Goal: Information Seeking & Learning: Learn about a topic

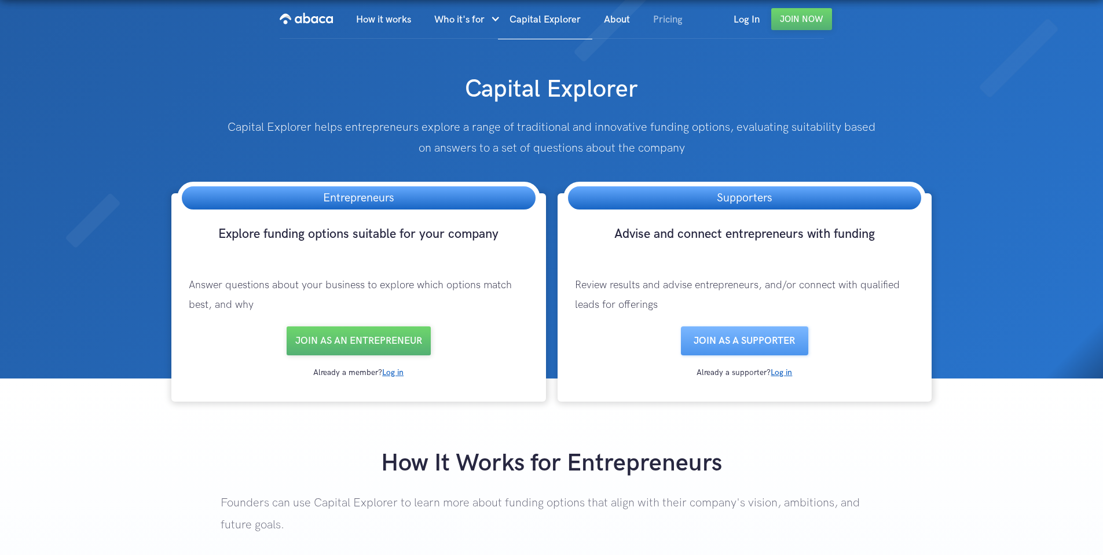
click at [673, 21] on link "Pricing" at bounding box center [667, 19] width 53 height 39
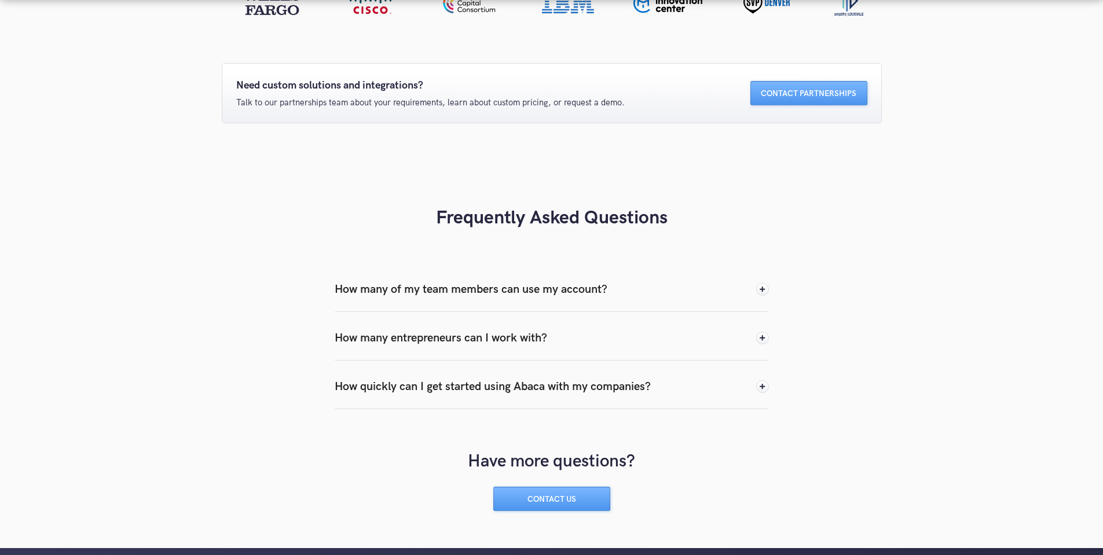
scroll to position [1042, 0]
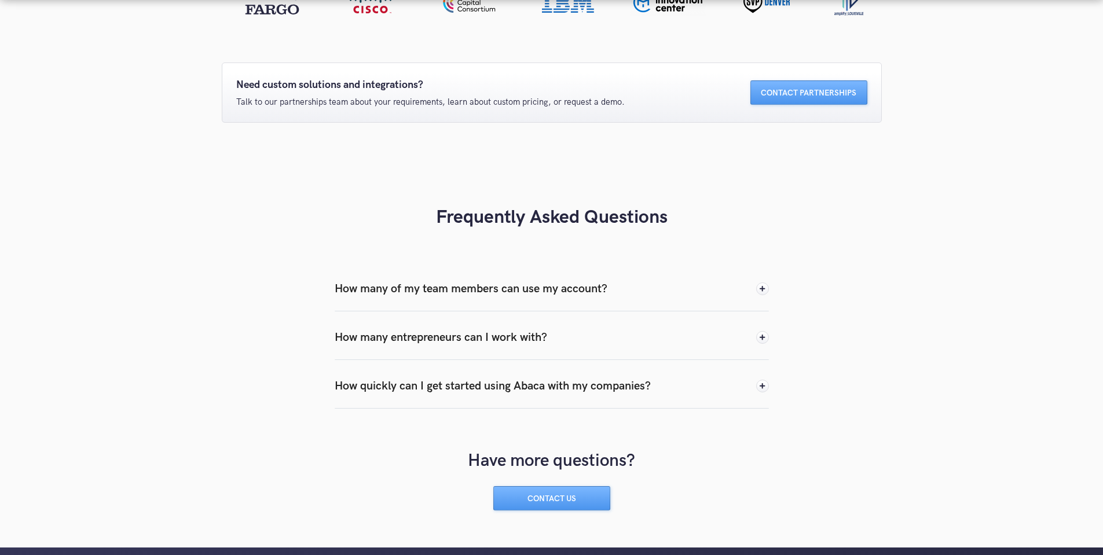
click at [672, 289] on div "How many of my team members can use my account?" at bounding box center [552, 288] width 434 height 45
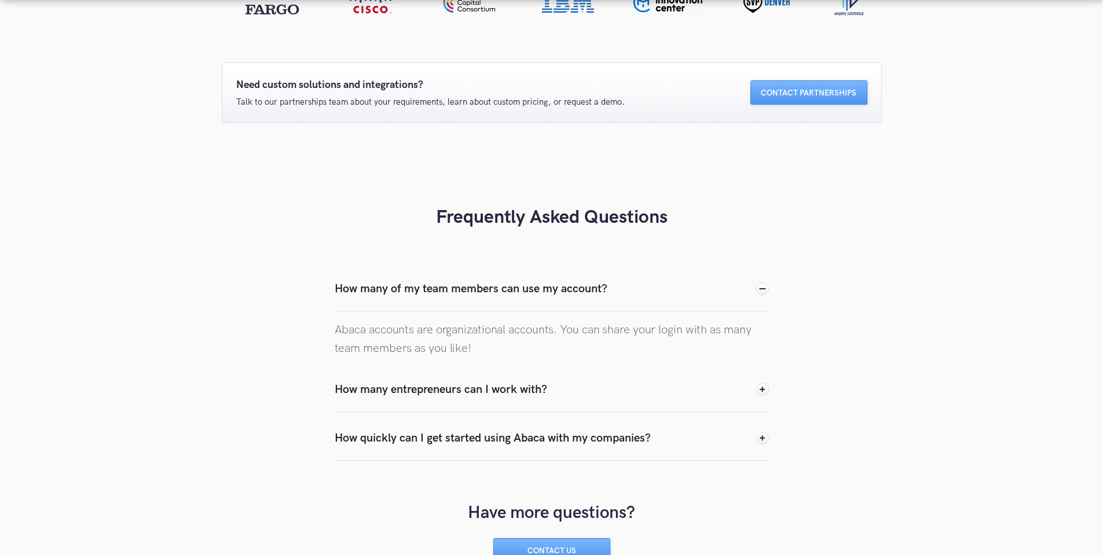
click at [604, 397] on div "How many entrepreneurs can I work with?" at bounding box center [552, 389] width 434 height 45
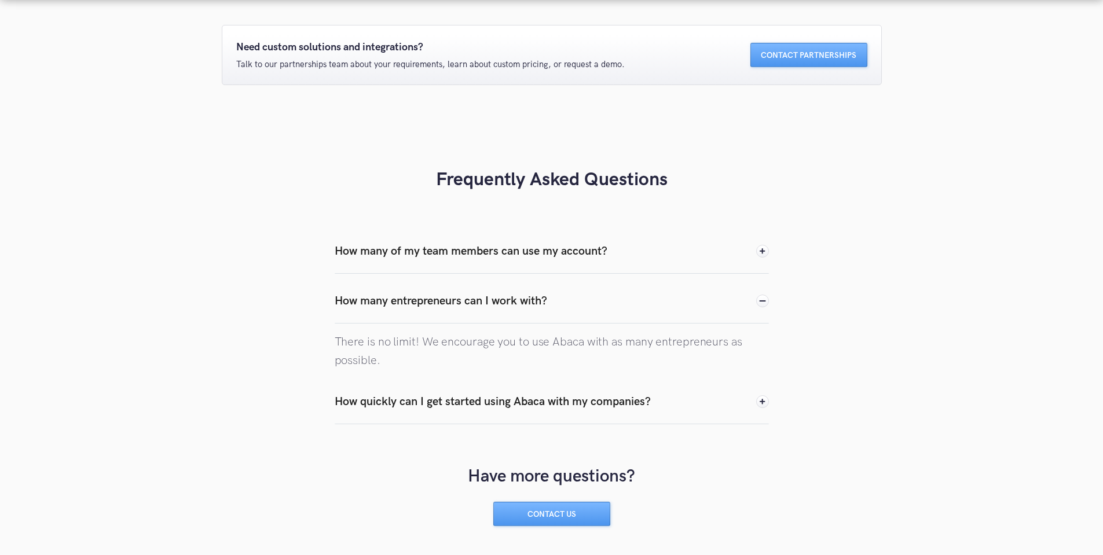
scroll to position [1100, 0]
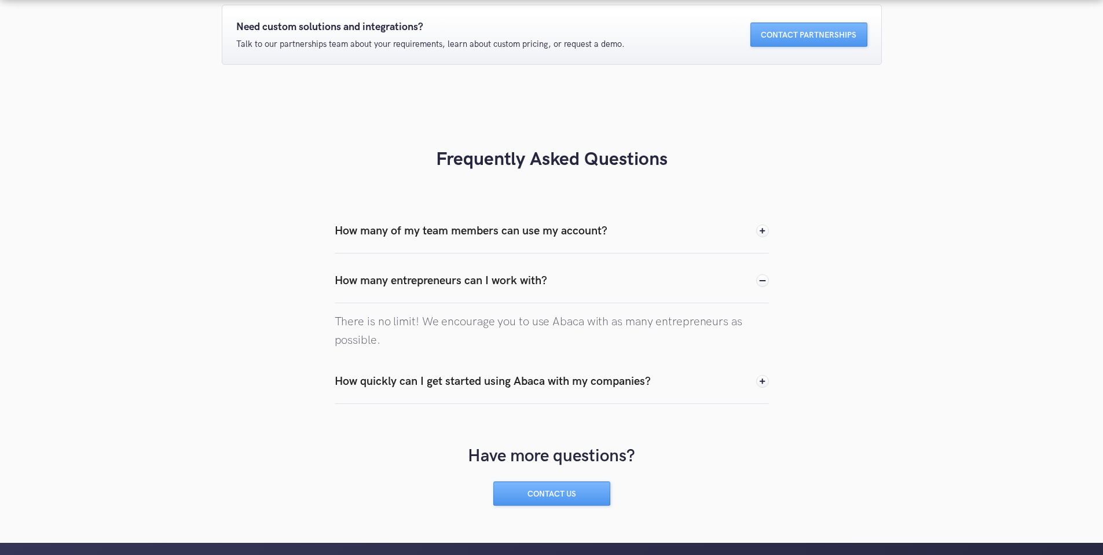
click at [698, 379] on div "How quickly can I get started using Abaca with my companies?" at bounding box center [552, 381] width 434 height 45
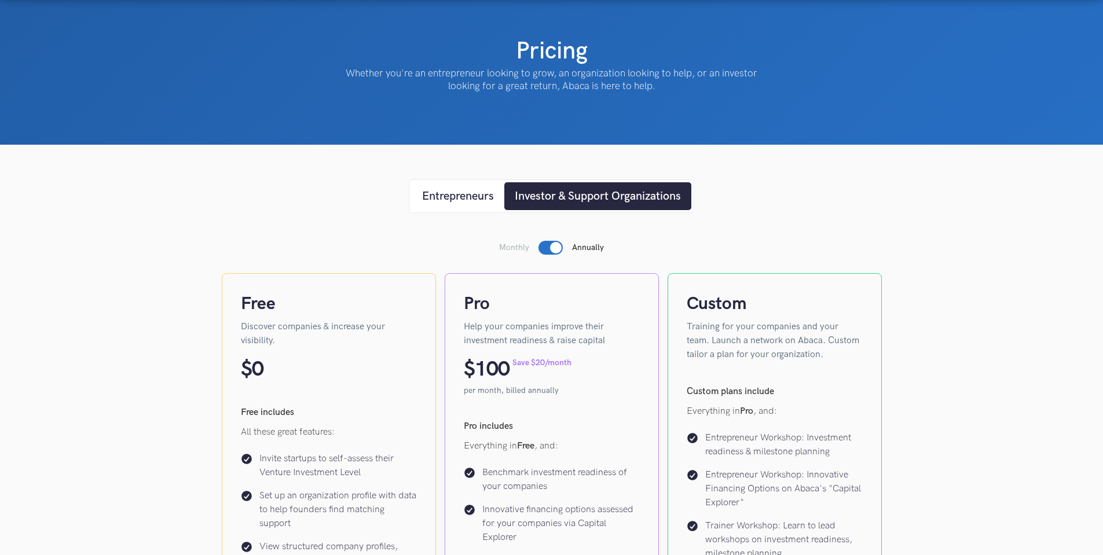
scroll to position [0, 0]
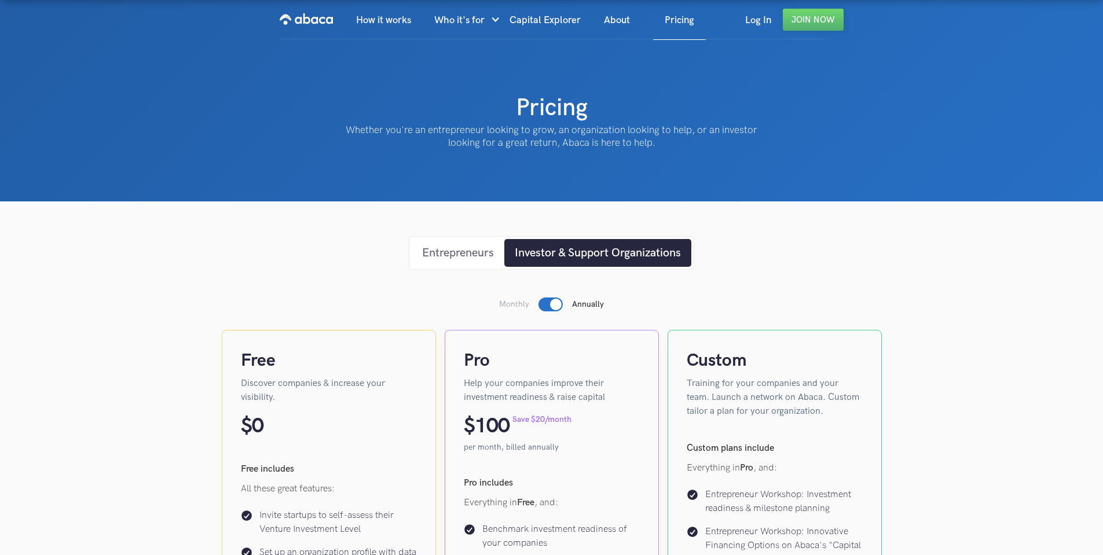
click at [450, 253] on div "Entrepreneurs" at bounding box center [458, 252] width 72 height 17
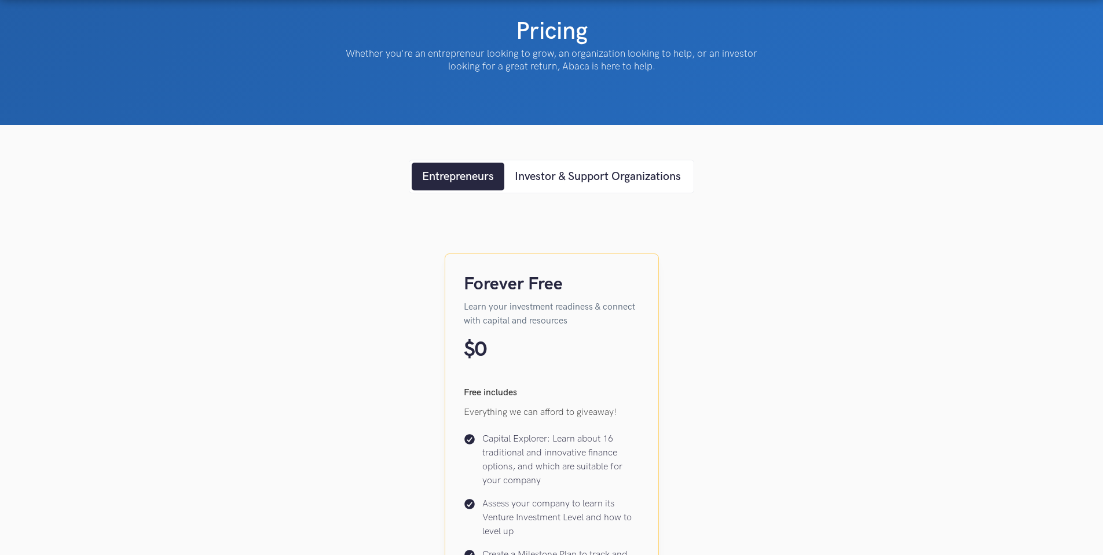
scroll to position [58, 0]
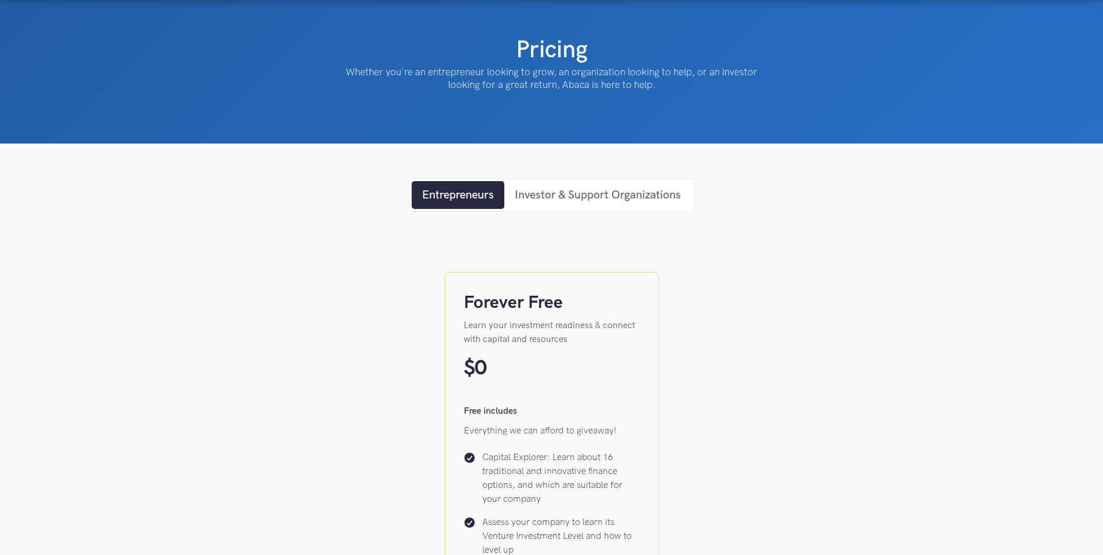
click at [561, 188] on div "Investor & Support Organizations" at bounding box center [598, 194] width 166 height 17
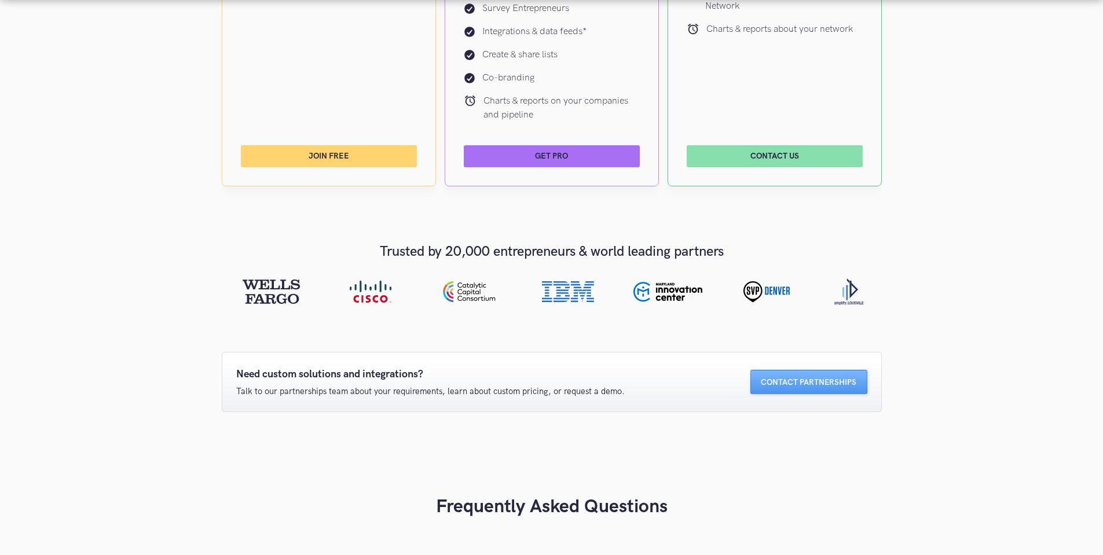
scroll to position [810, 0]
